Goal: Task Accomplishment & Management: Manage account settings

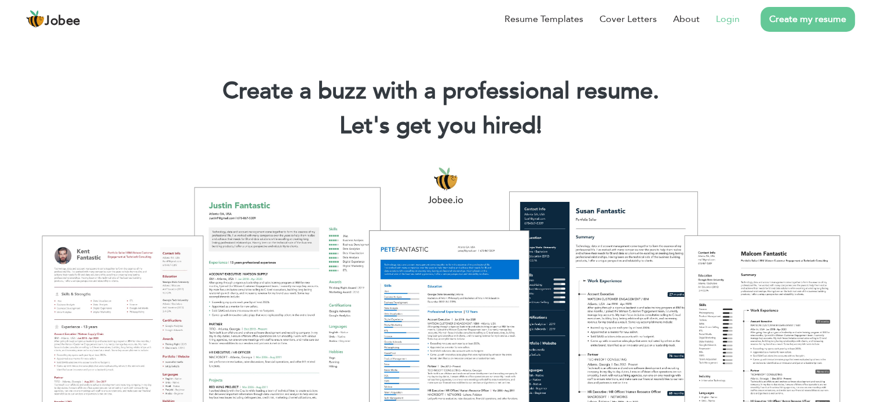
click at [713, 13] on li "Login" at bounding box center [719, 19] width 40 height 30
click at [726, 19] on link "Login" at bounding box center [728, 19] width 24 height 14
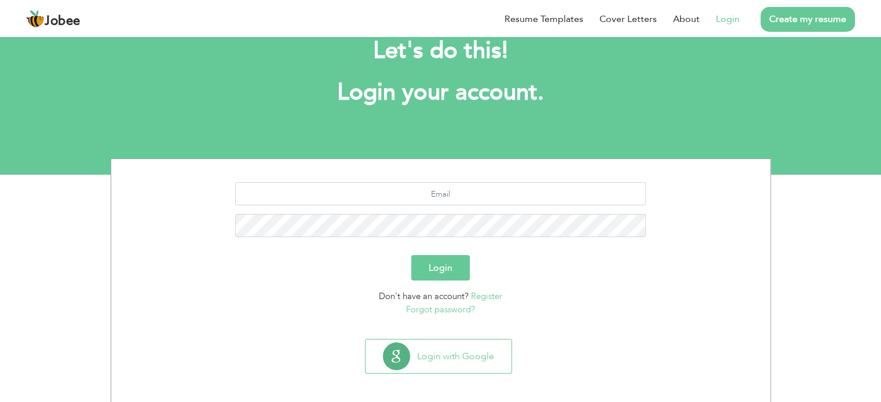
scroll to position [36, 0]
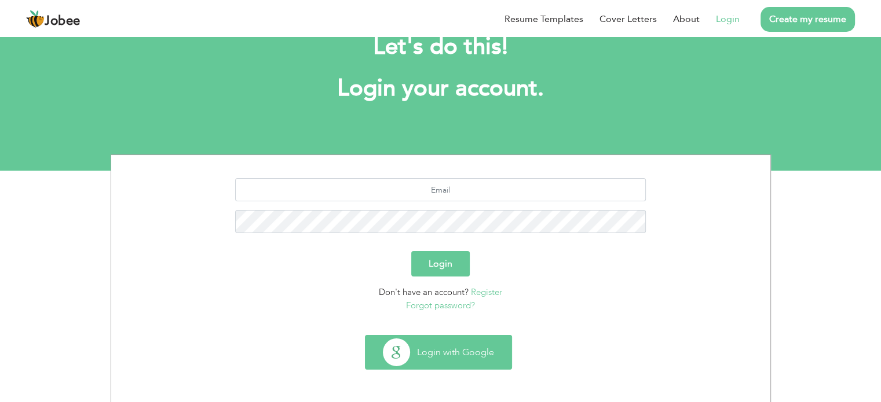
click at [476, 354] on button "Login with Google" at bounding box center [438, 353] width 146 height 34
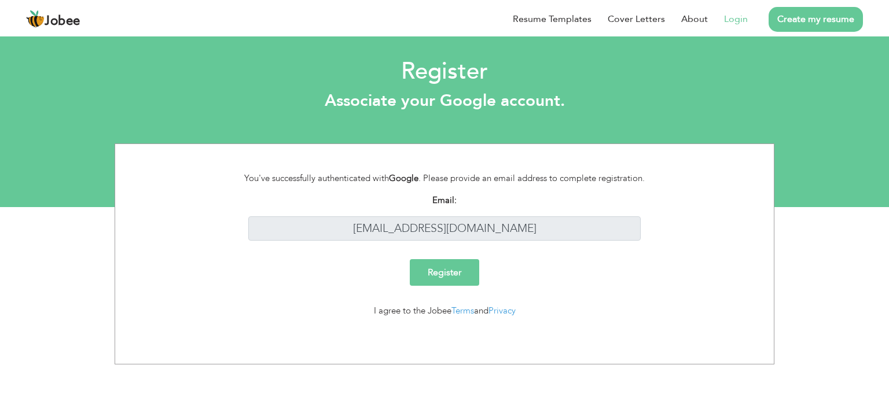
click at [463, 277] on input "Register" at bounding box center [444, 272] width 69 height 27
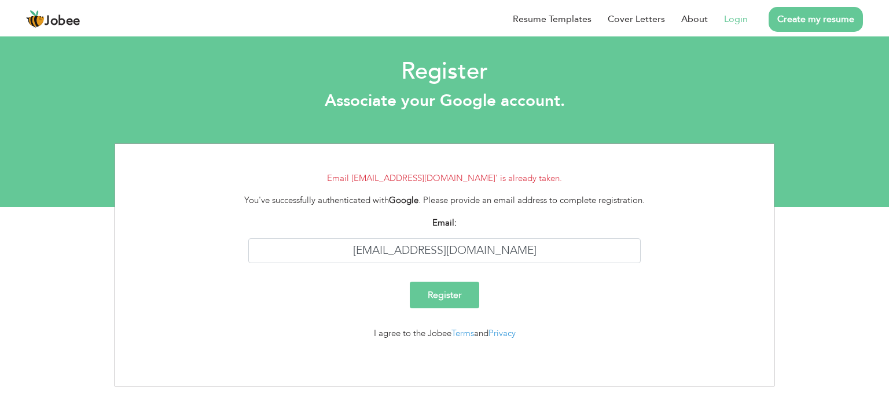
click at [741, 18] on link "Login" at bounding box center [736, 19] width 24 height 14
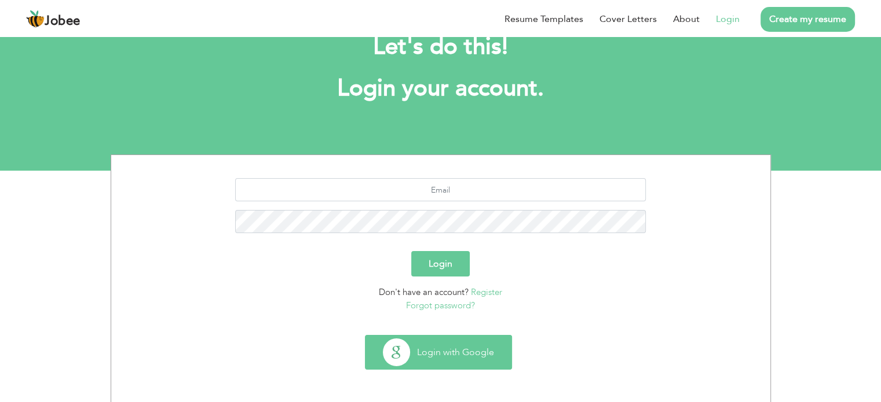
click at [468, 349] on button "Login with Google" at bounding box center [438, 353] width 146 height 34
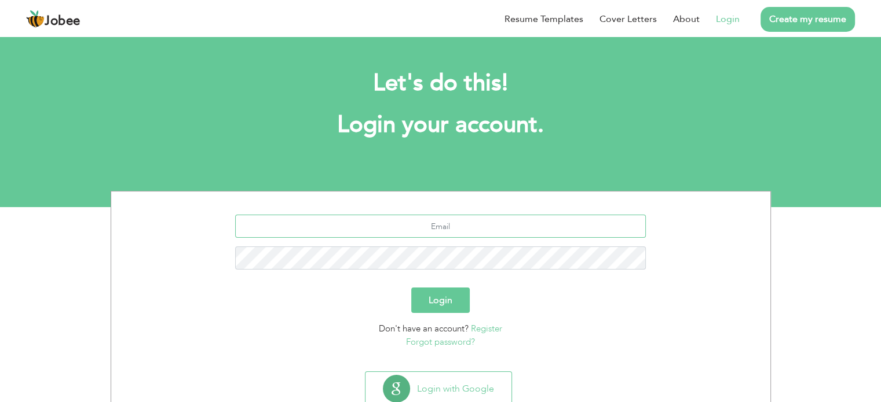
click at [433, 236] on input "text" at bounding box center [440, 226] width 411 height 23
click at [433, 232] on input "text" at bounding box center [440, 226] width 411 height 23
type input "[EMAIL_ADDRESS][DOMAIN_NAME]"
click at [466, 292] on button "Login" at bounding box center [440, 300] width 58 height 25
